Goal: Use online tool/utility: Utilize a website feature to perform a specific function

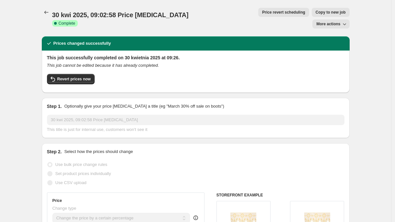
select select "percentage"
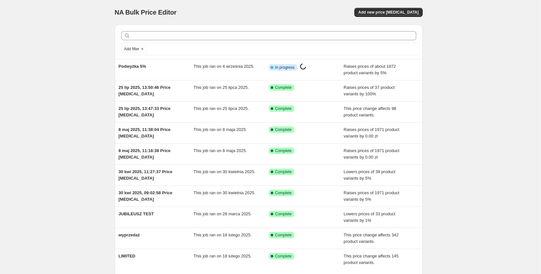
click at [76, 38] on div "NA Bulk Price Editor. This page is ready NA Bulk Price Editor Add new price [ME…" at bounding box center [268, 167] width 537 height 334
